Goal: Task Accomplishment & Management: Manage account settings

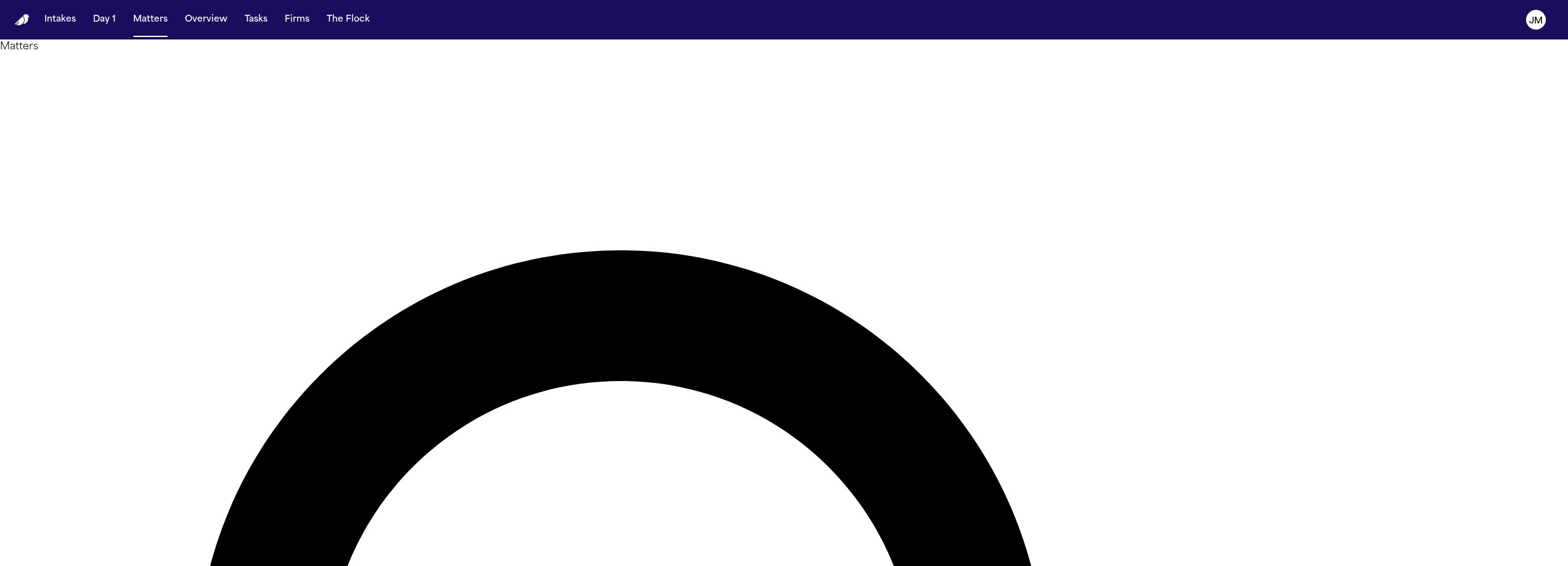
type input "****"
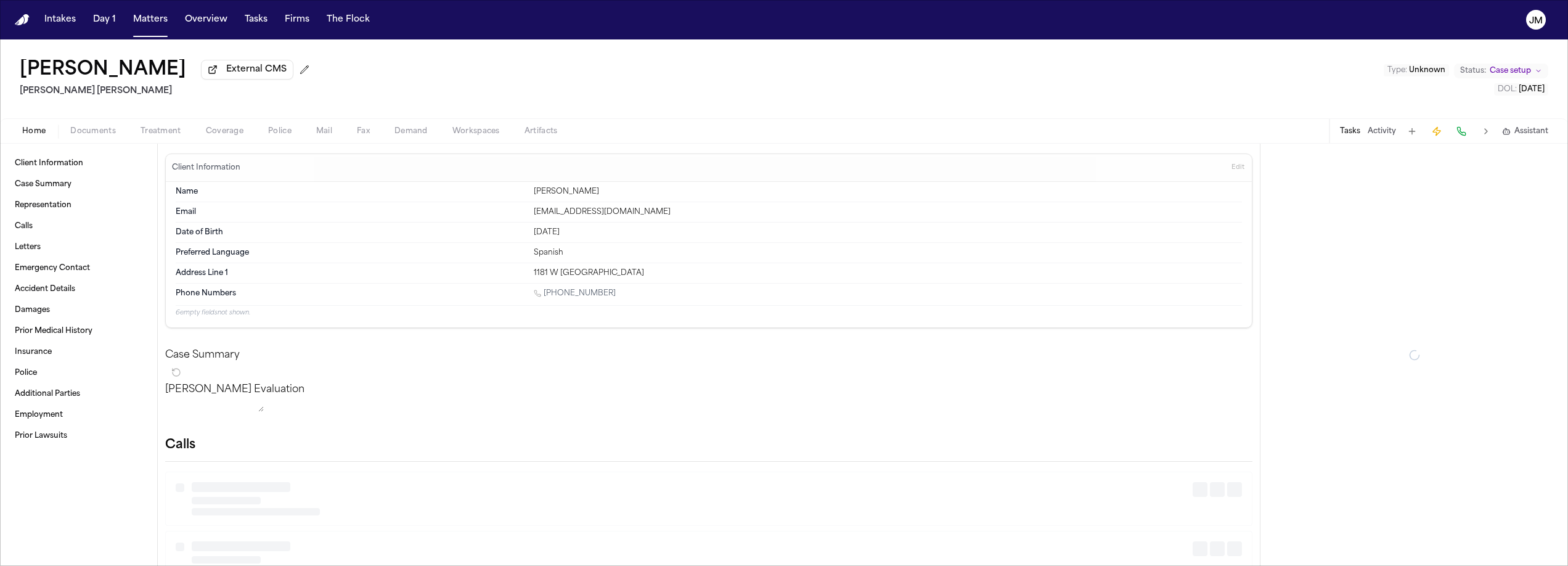
click at [88, 125] on div "Home Documents Treatment Coverage Police Mail Fax Demand Workspaces Artifacts T…" at bounding box center [784, 130] width 1568 height 24
click at [90, 132] on span "Documents" at bounding box center [93, 131] width 45 height 10
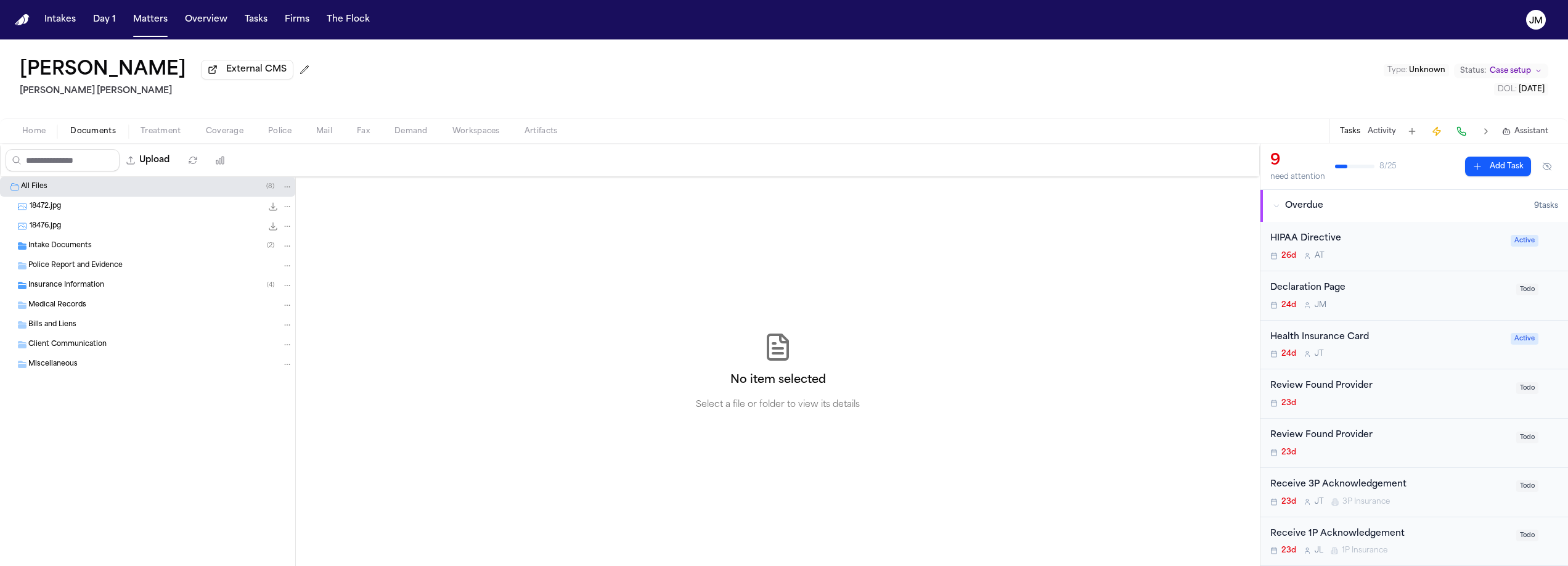
click at [58, 285] on span "Insurance Information" at bounding box center [66, 286] width 76 height 11
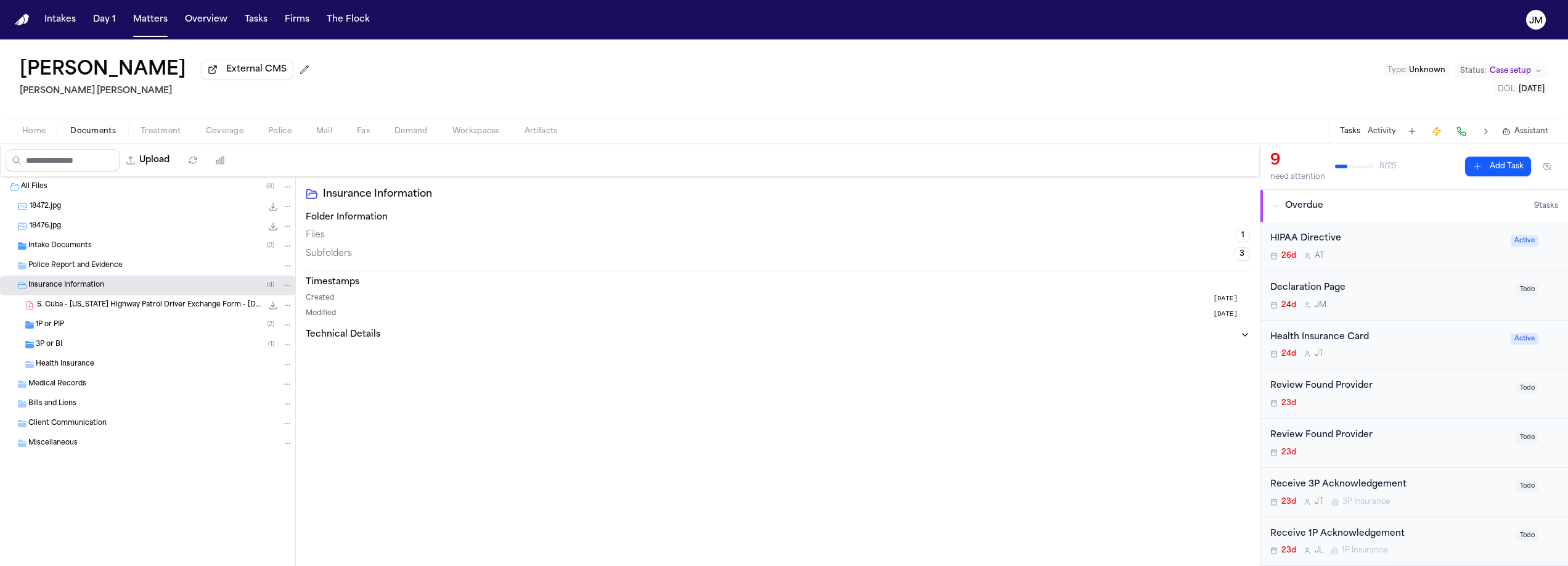
click at [57, 349] on span "3P or BI" at bounding box center [49, 345] width 26 height 11
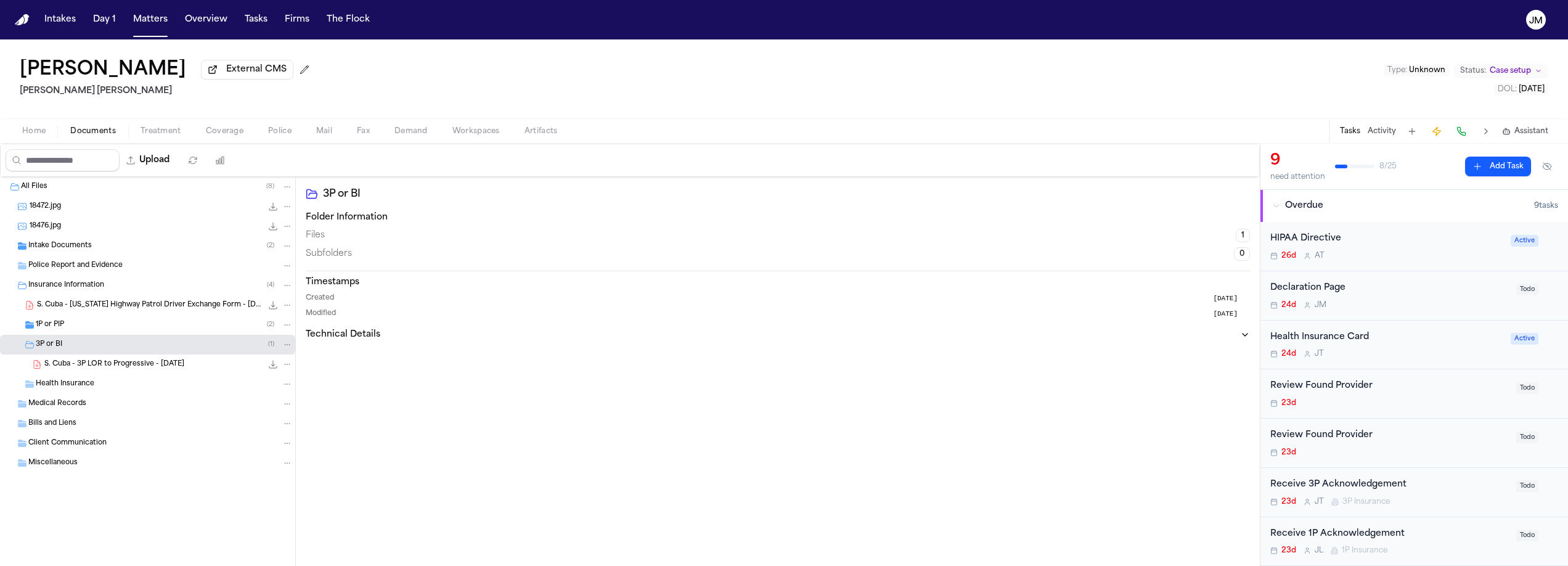
click at [64, 330] on div "1P or PIP ( 2 )" at bounding box center [164, 325] width 257 height 11
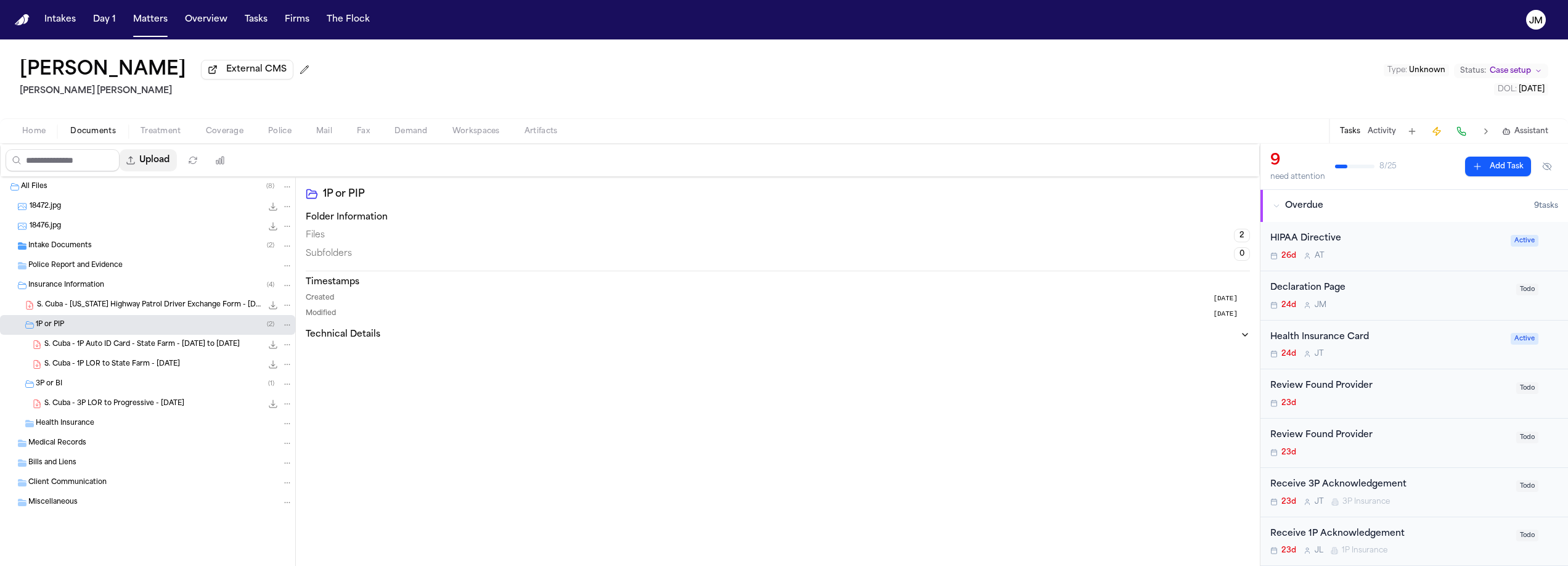
click at [148, 167] on button "Upload" at bounding box center [148, 161] width 57 height 22
select select "**********"
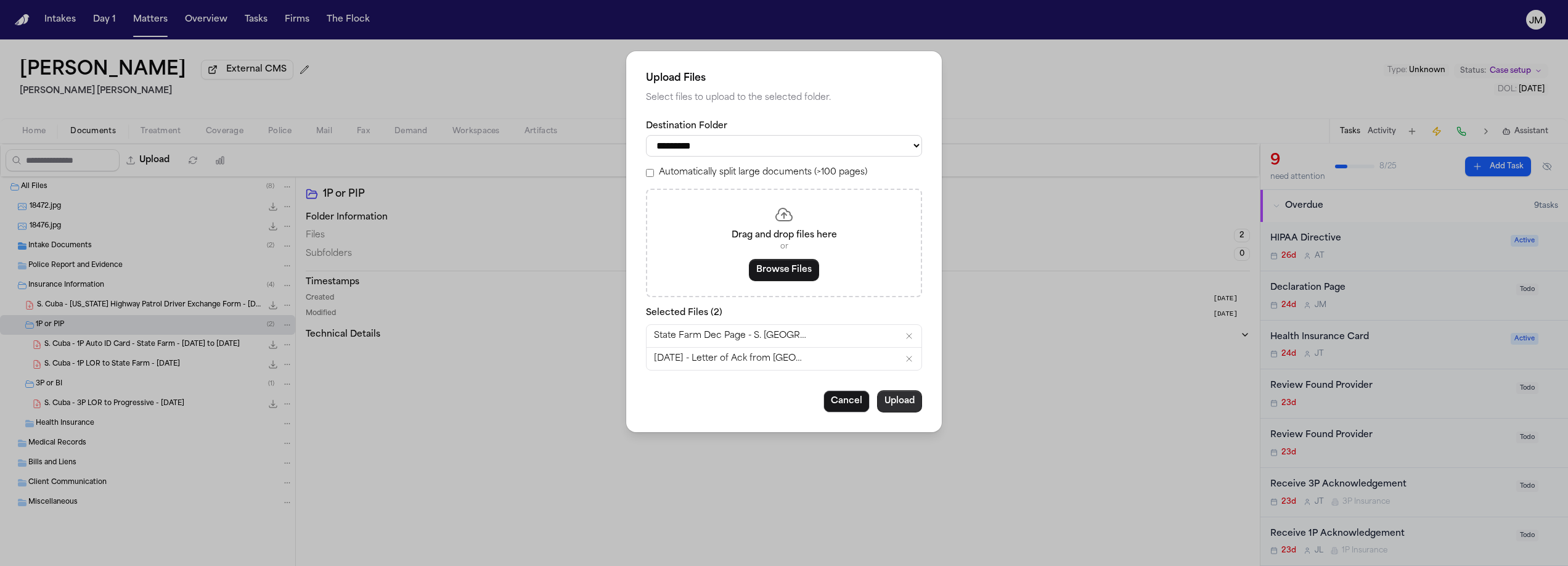
click at [903, 412] on button "Upload" at bounding box center [900, 402] width 45 height 22
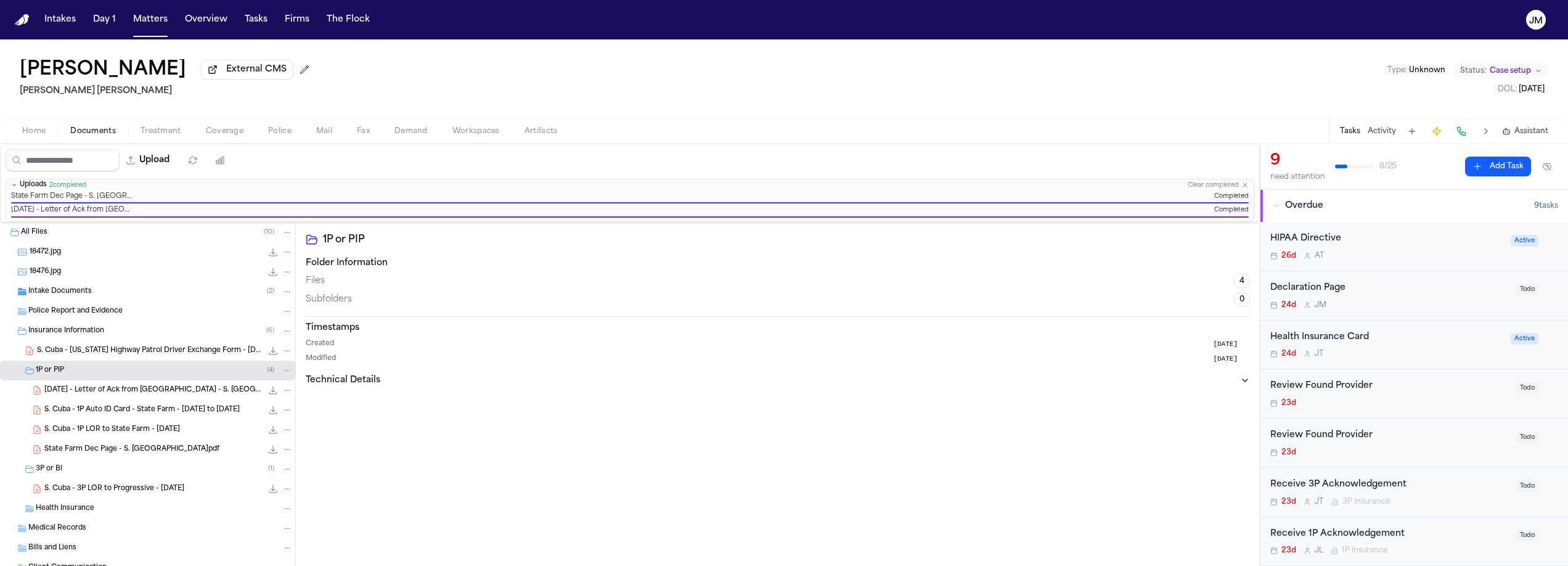
click at [460, 57] on div "[PERSON_NAME] External CMS [PERSON_NAME] [PERSON_NAME] Type : Unknown Status: C…" at bounding box center [784, 79] width 1568 height 79
click at [38, 132] on span "Home" at bounding box center [34, 131] width 24 height 10
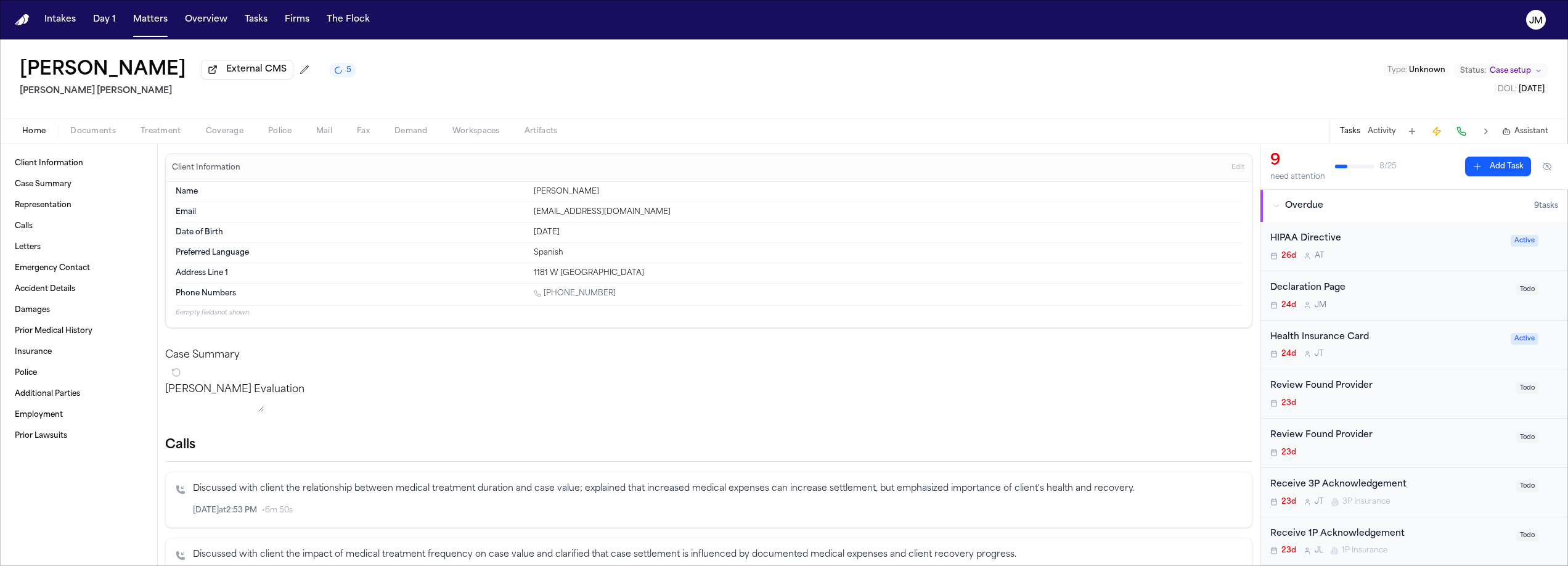
click at [207, 135] on span "Coverage" at bounding box center [225, 131] width 38 height 10
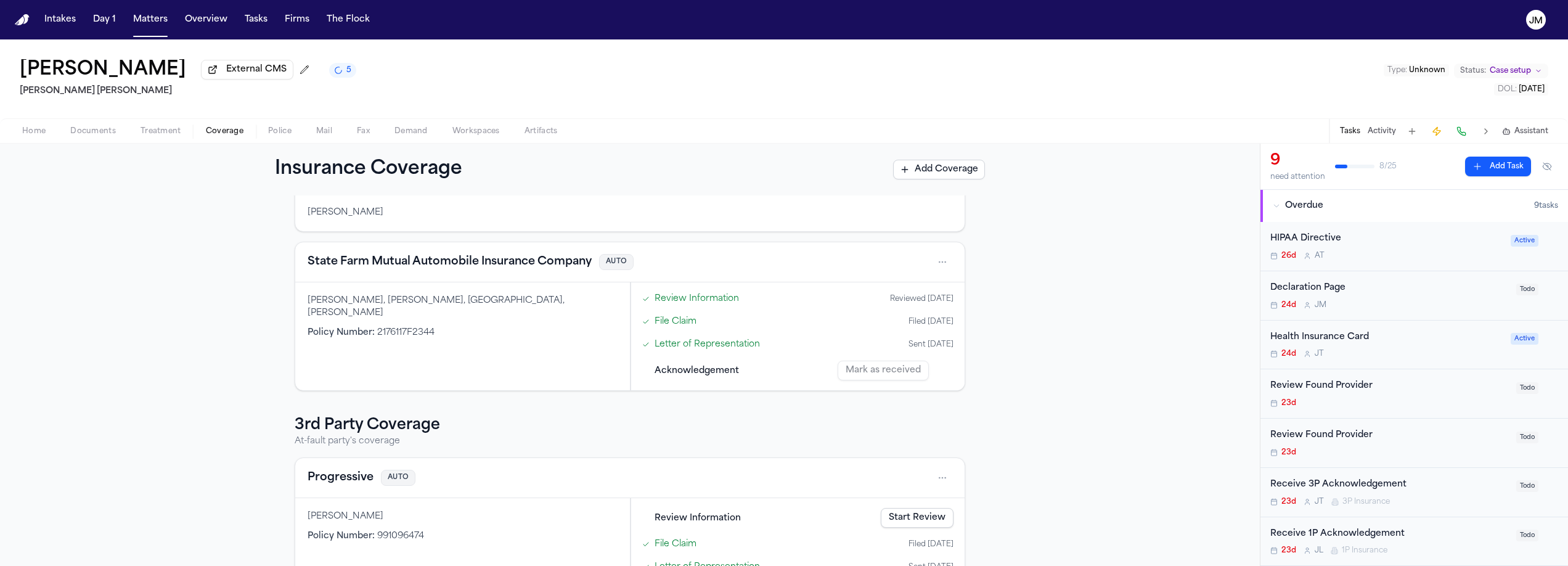
scroll to position [101, 0]
click at [861, 374] on div "Mark as received" at bounding box center [896, 369] width 116 height 20
click at [900, 376] on div "Mark as received" at bounding box center [896, 369] width 116 height 20
click at [724, 372] on span "Acknowledgement" at bounding box center [697, 369] width 84 height 13
click at [884, 372] on div "Mark as received" at bounding box center [896, 369] width 116 height 20
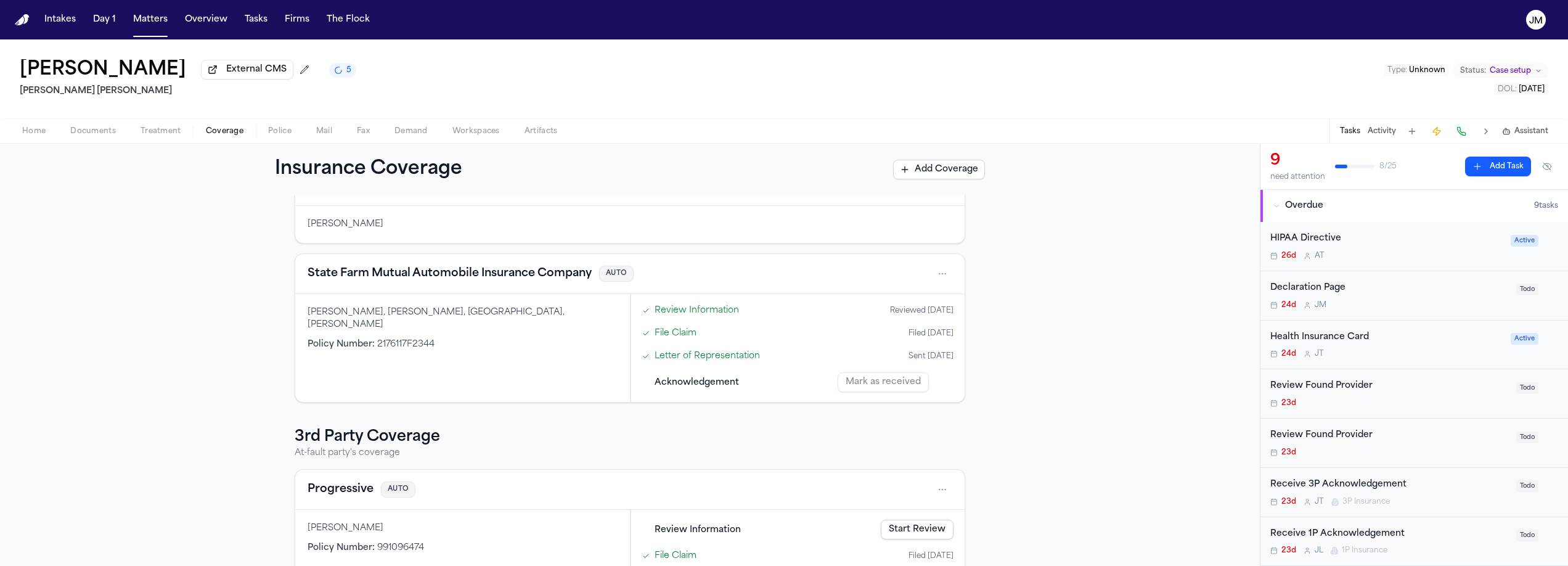
scroll to position [0, 0]
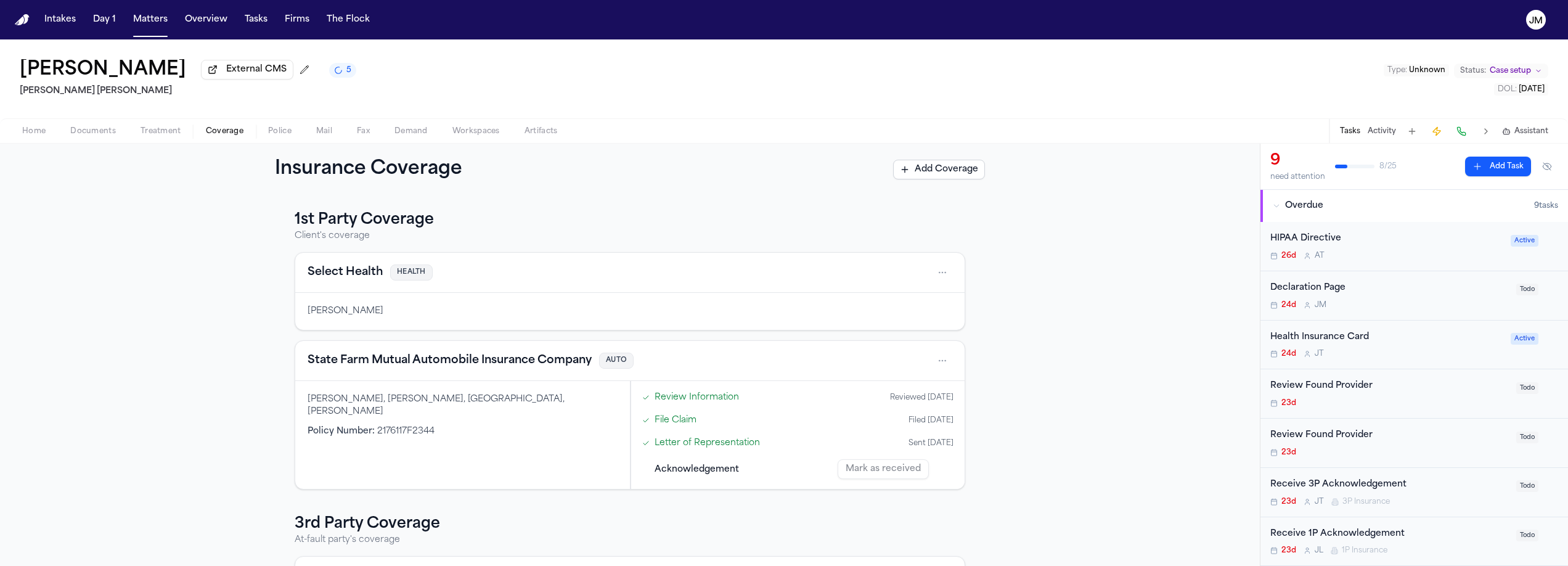
click at [884, 478] on div "Mark as received" at bounding box center [896, 469] width 116 height 20
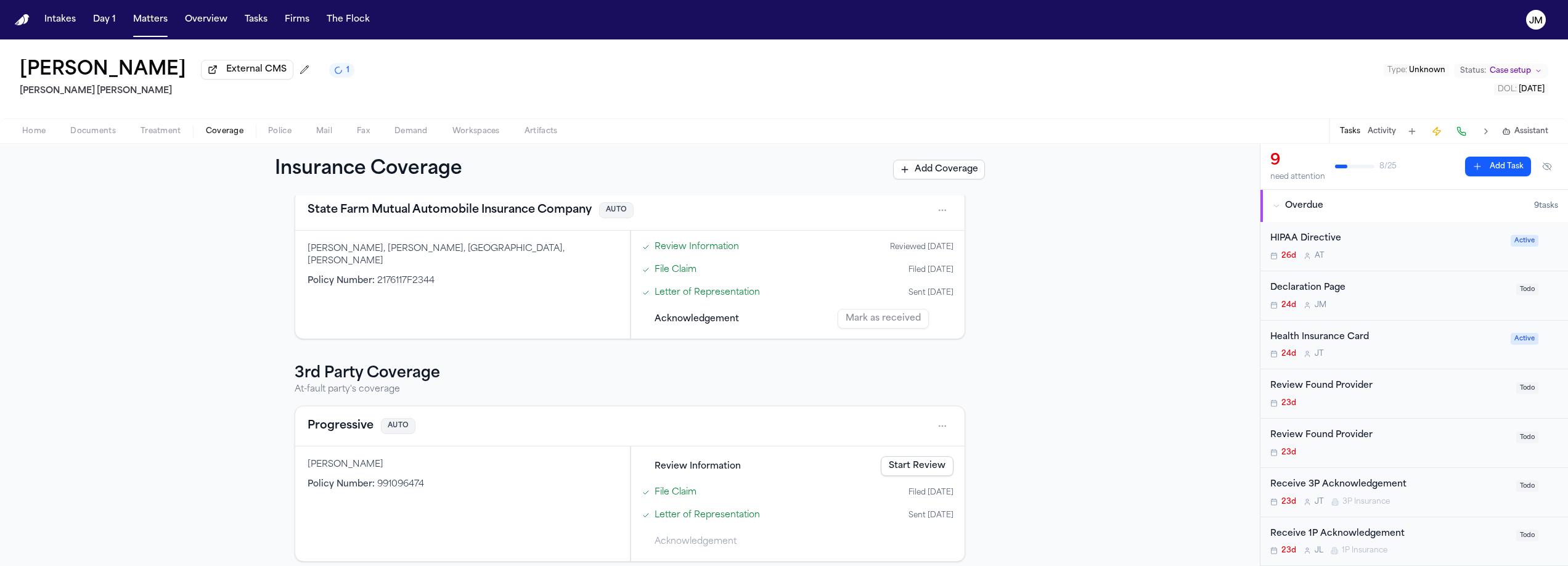
scroll to position [163, 0]
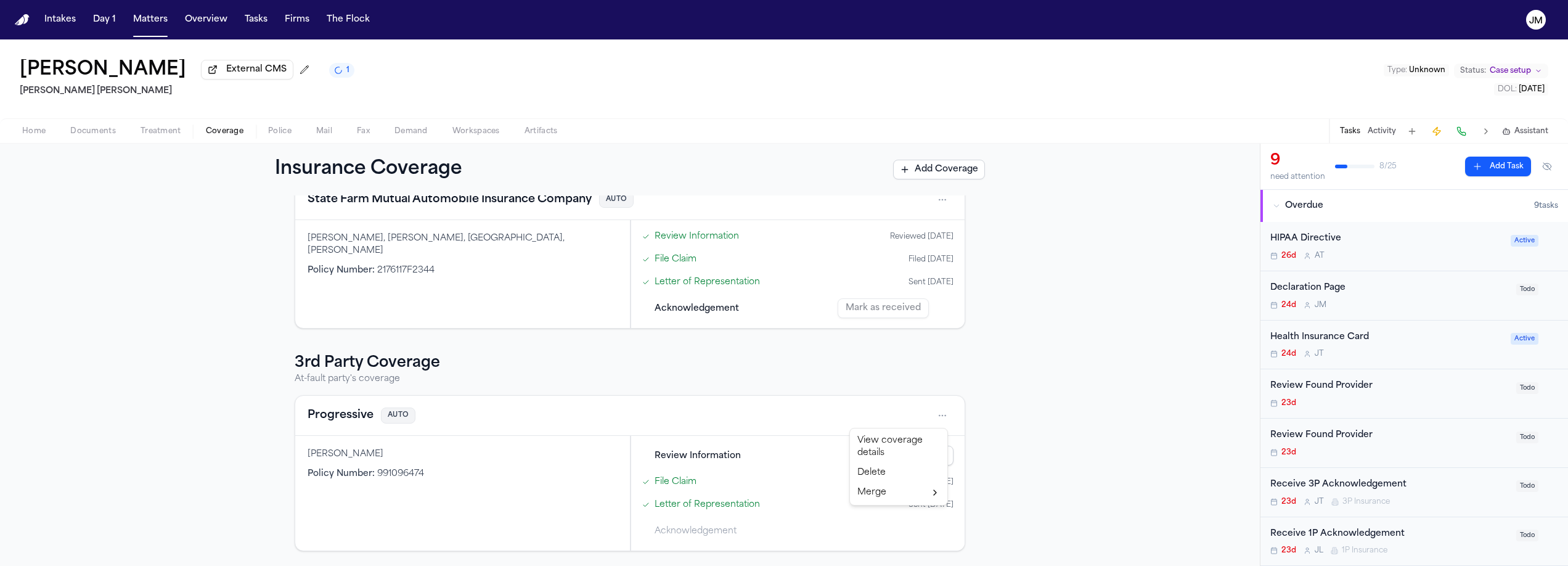
click at [946, 411] on html "Intakes Day 1 Matters Overview Tasks Firms The Flock [PERSON_NAME] Cuba Externa…" at bounding box center [784, 283] width 1568 height 566
click at [900, 439] on div "View coverage details" at bounding box center [899, 447] width 92 height 32
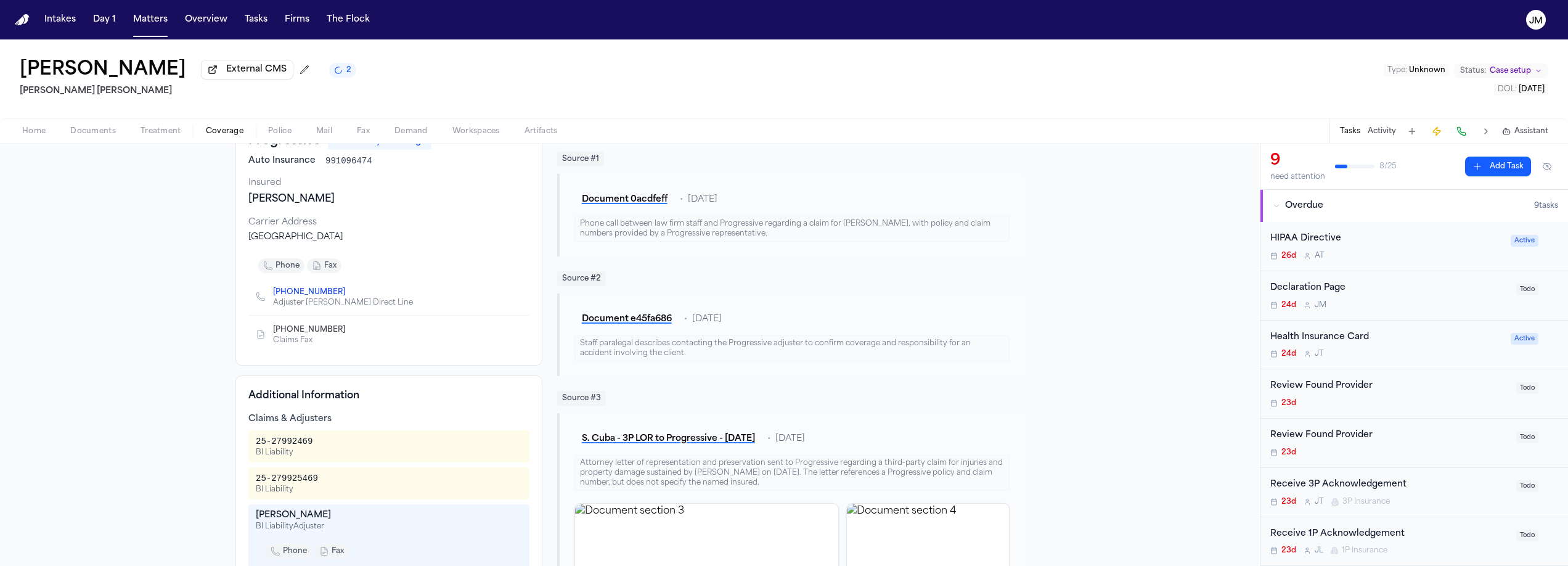
scroll to position [92, 0]
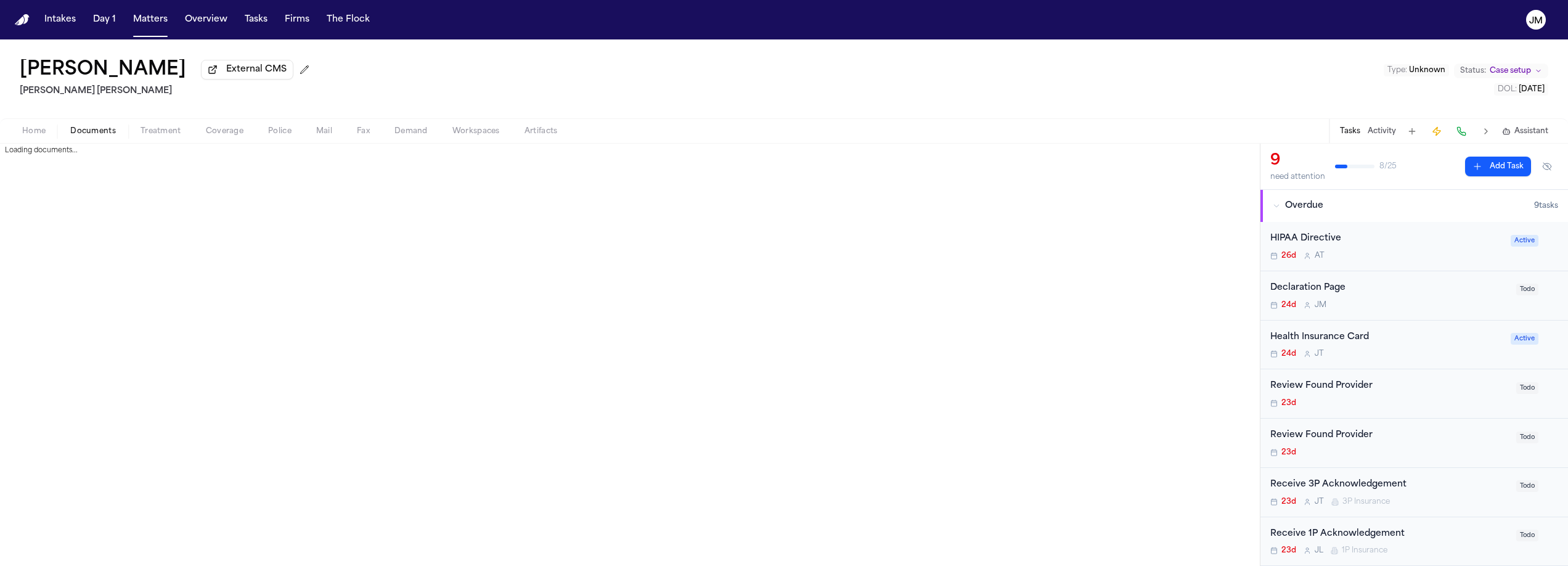
click at [86, 132] on span "Documents" at bounding box center [93, 131] width 45 height 10
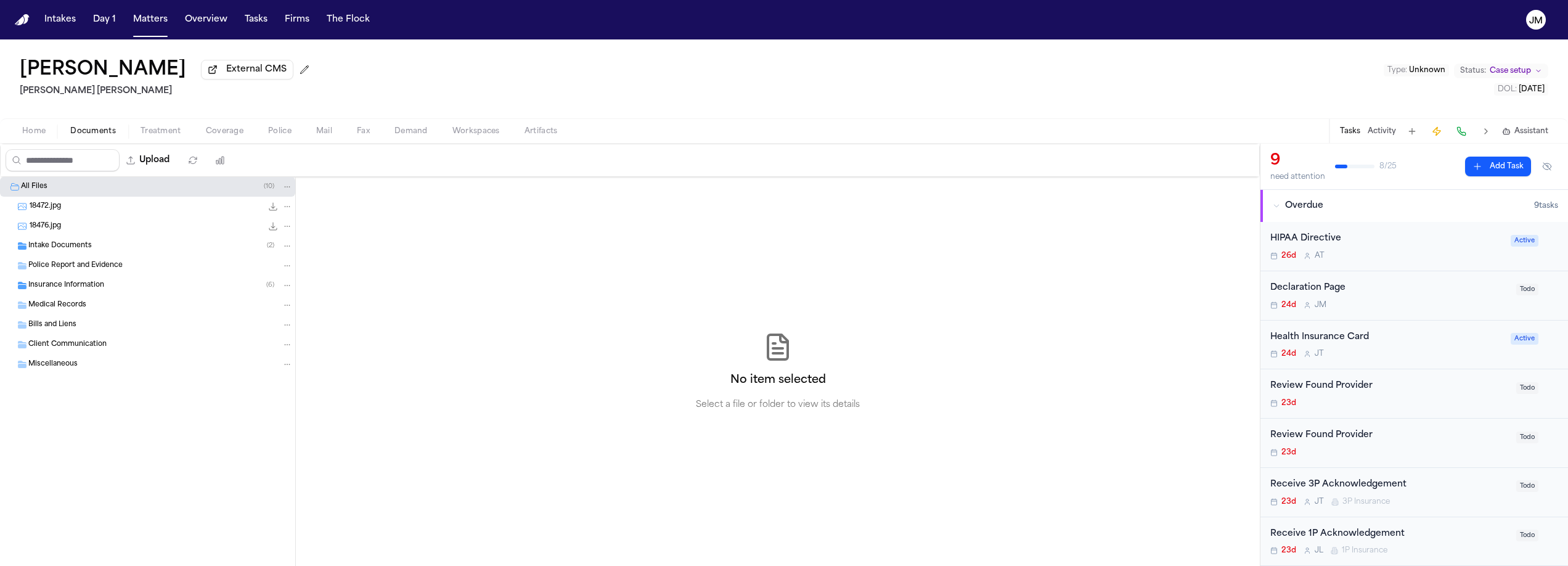
click at [53, 290] on span "Insurance Information" at bounding box center [66, 286] width 76 height 11
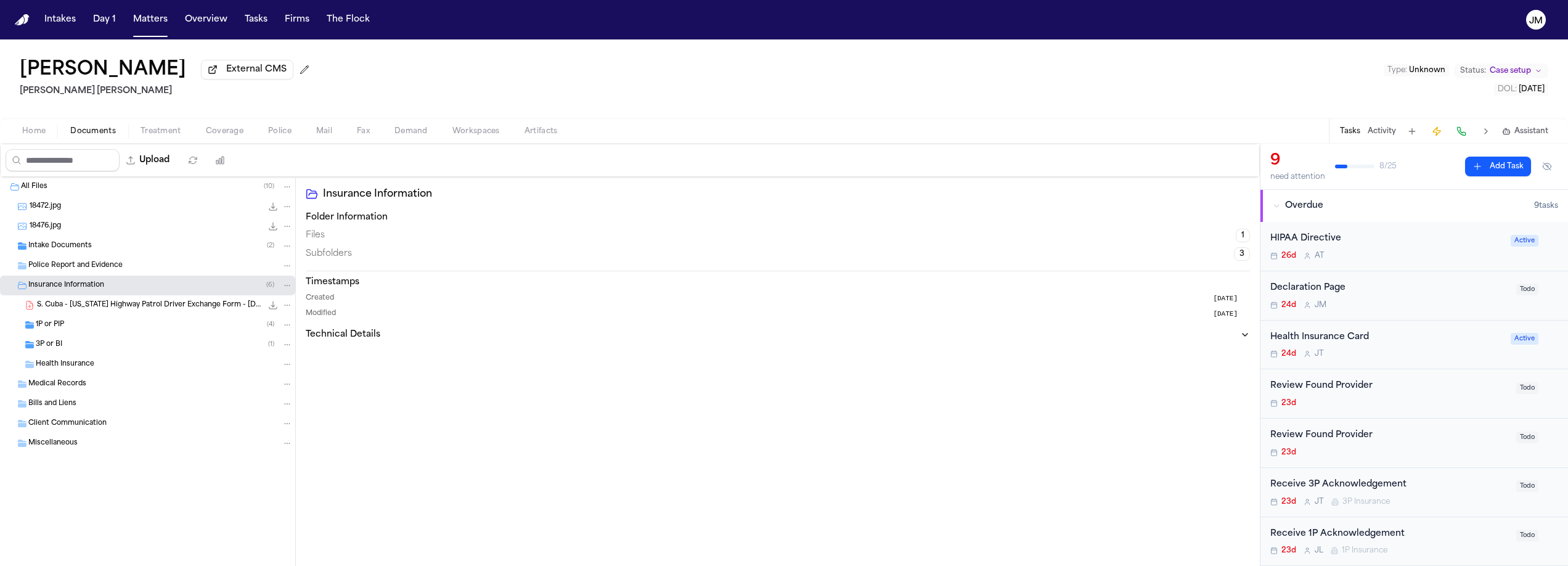
click at [67, 349] on div "3P or BI ( 1 )" at bounding box center [164, 345] width 257 height 11
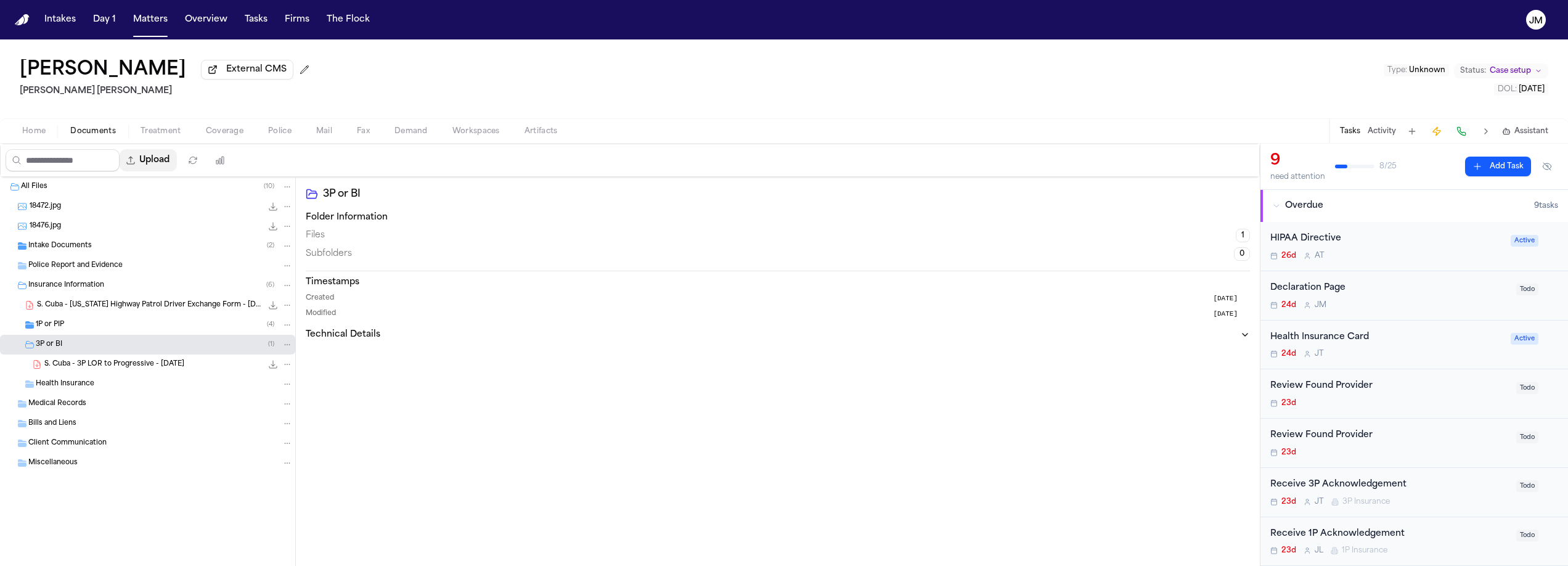
click at [169, 169] on button "Upload" at bounding box center [148, 161] width 57 height 22
select select "**********"
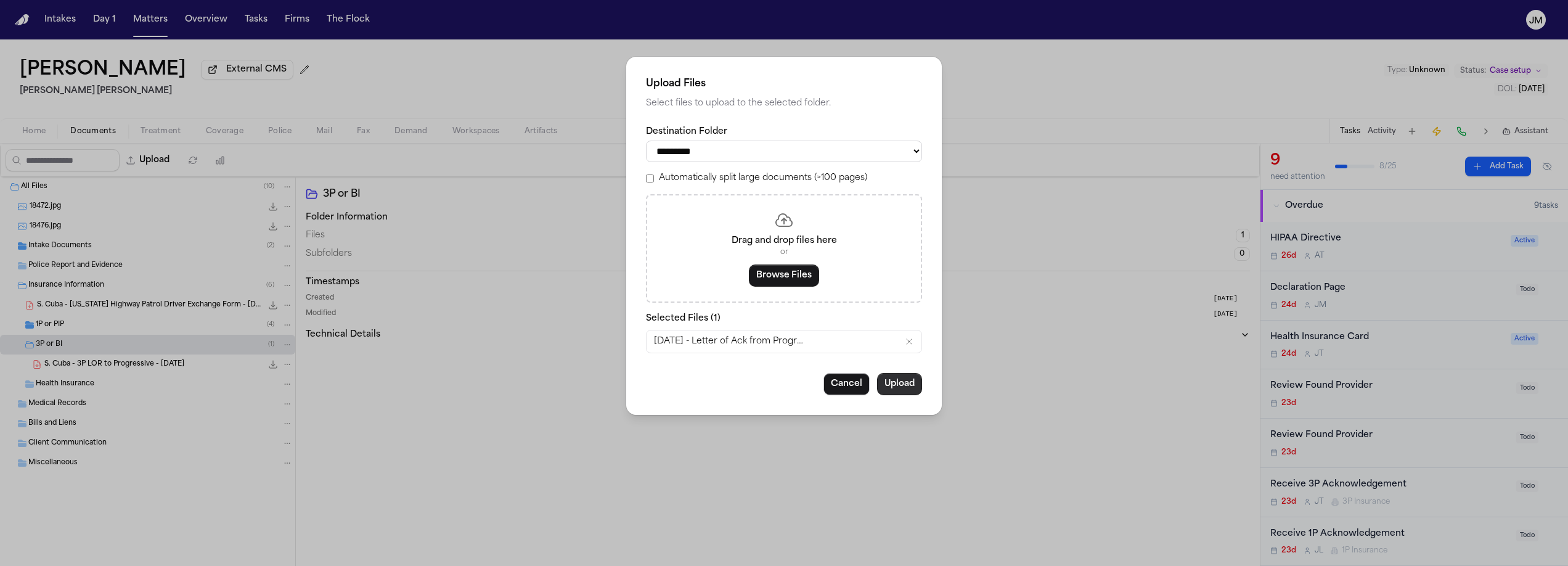
click at [910, 395] on button "Upload" at bounding box center [900, 384] width 45 height 22
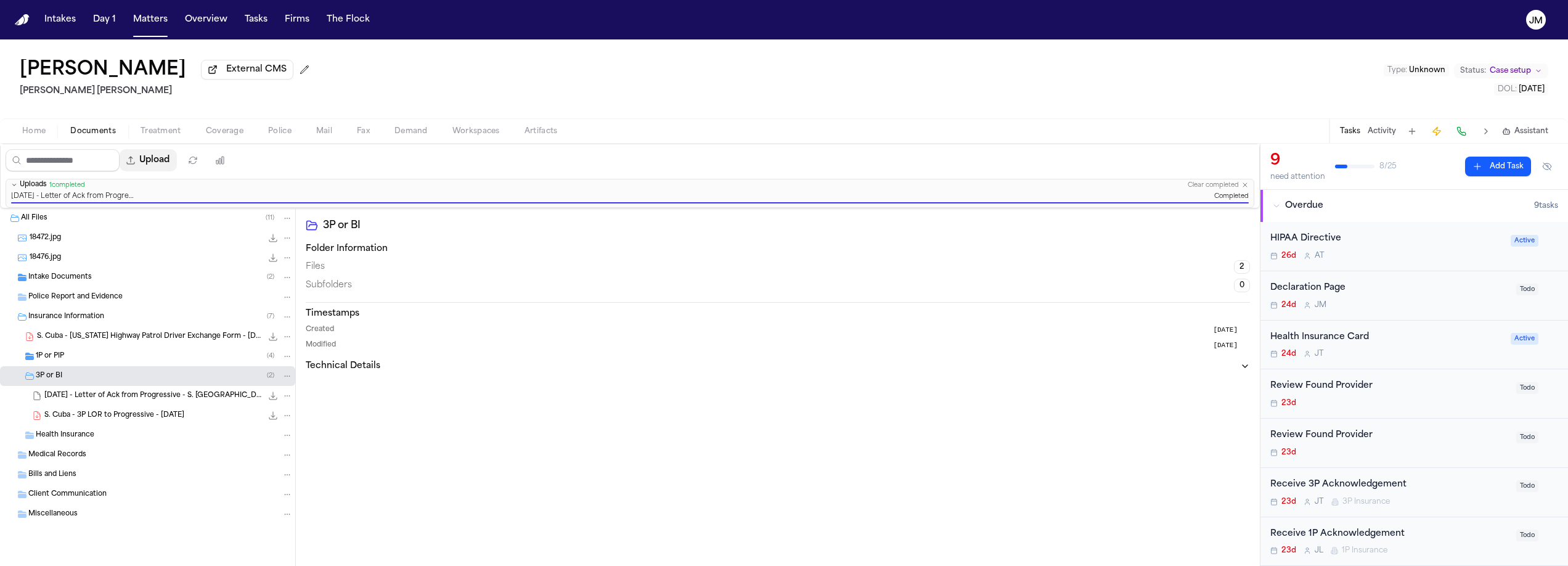
click at [136, 159] on icon "button" at bounding box center [130, 160] width 10 height 10
select select "**********"
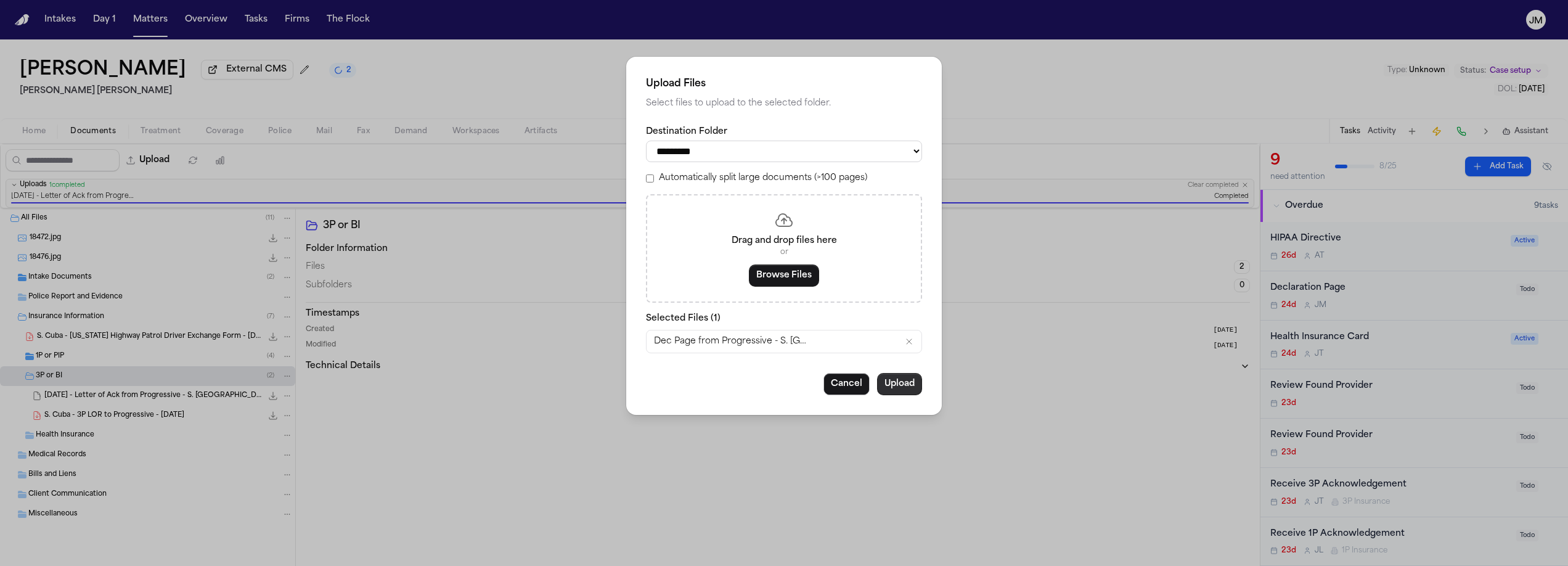
click at [896, 395] on button "Upload" at bounding box center [900, 384] width 45 height 22
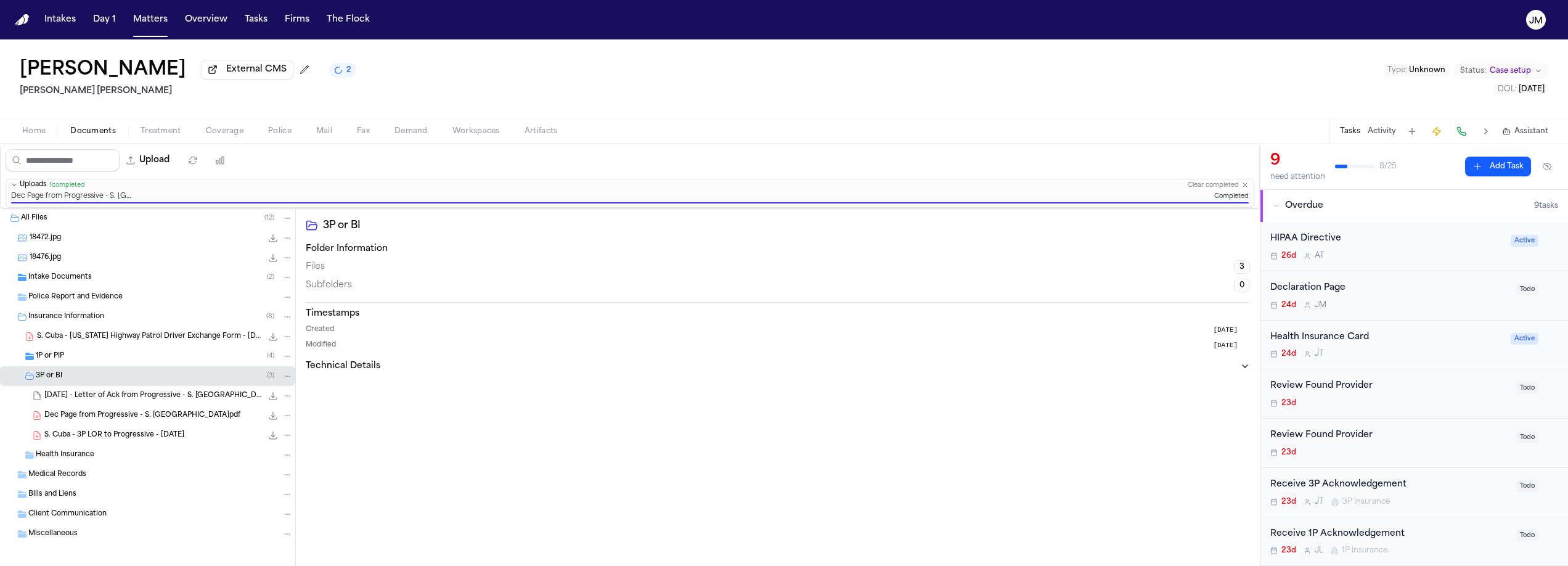
click at [27, 139] on span "button" at bounding box center [34, 138] width 38 height 1
